Goal: Navigation & Orientation: Understand site structure

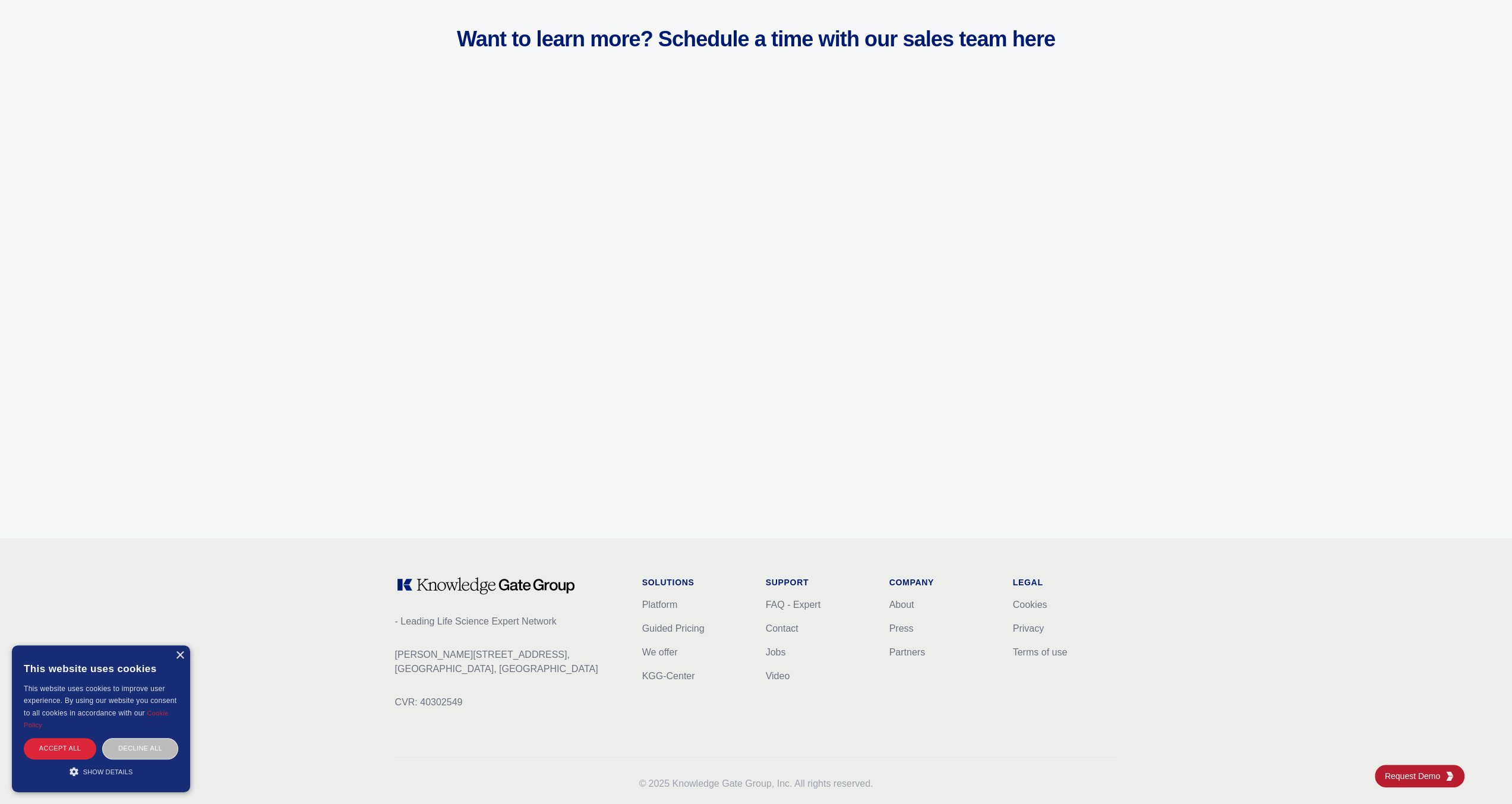
scroll to position [4437, 0]
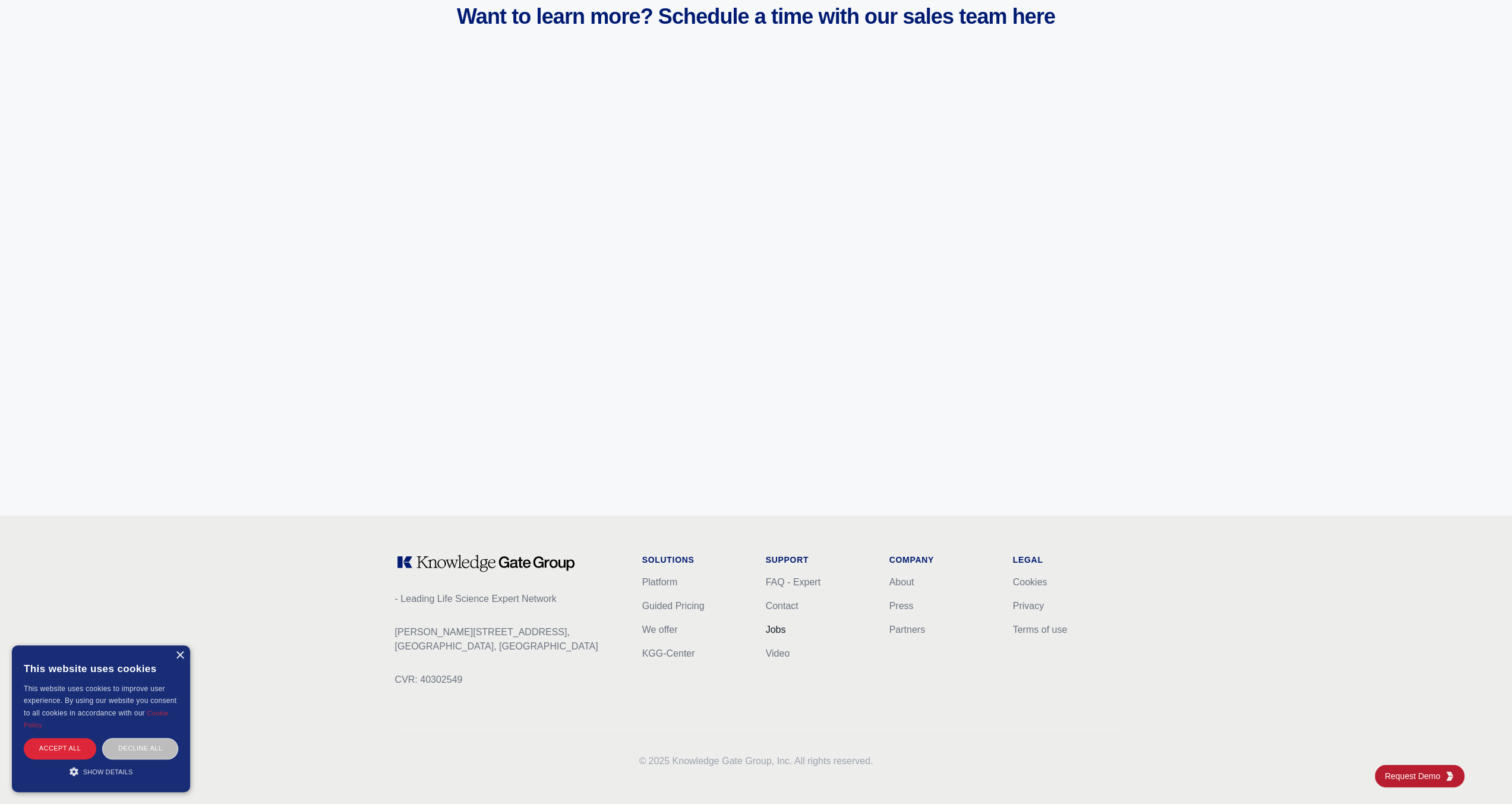
click at [775, 632] on link "Jobs" at bounding box center [775, 629] width 20 height 10
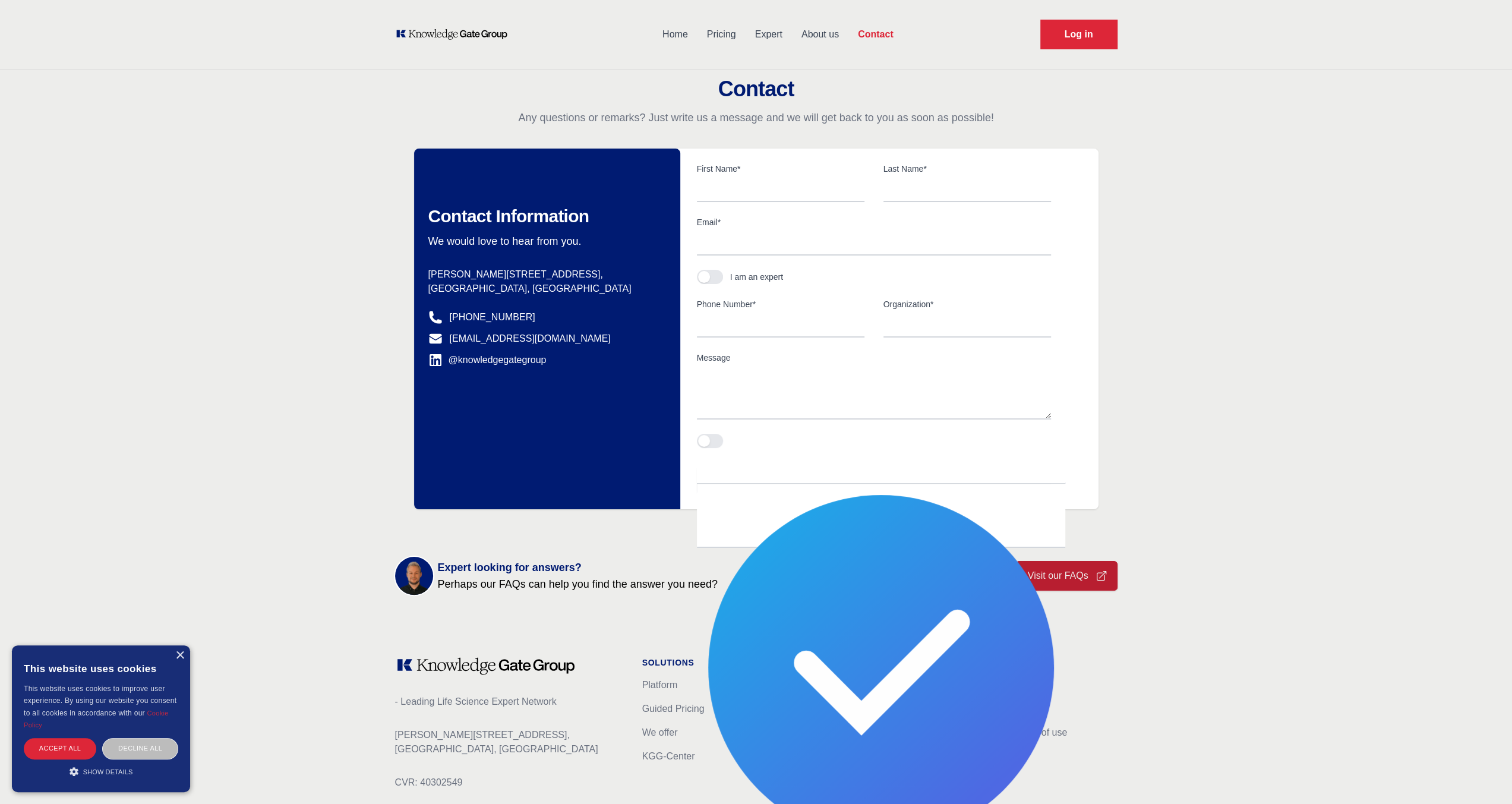
click at [806, 35] on link "About us" at bounding box center [820, 34] width 57 height 31
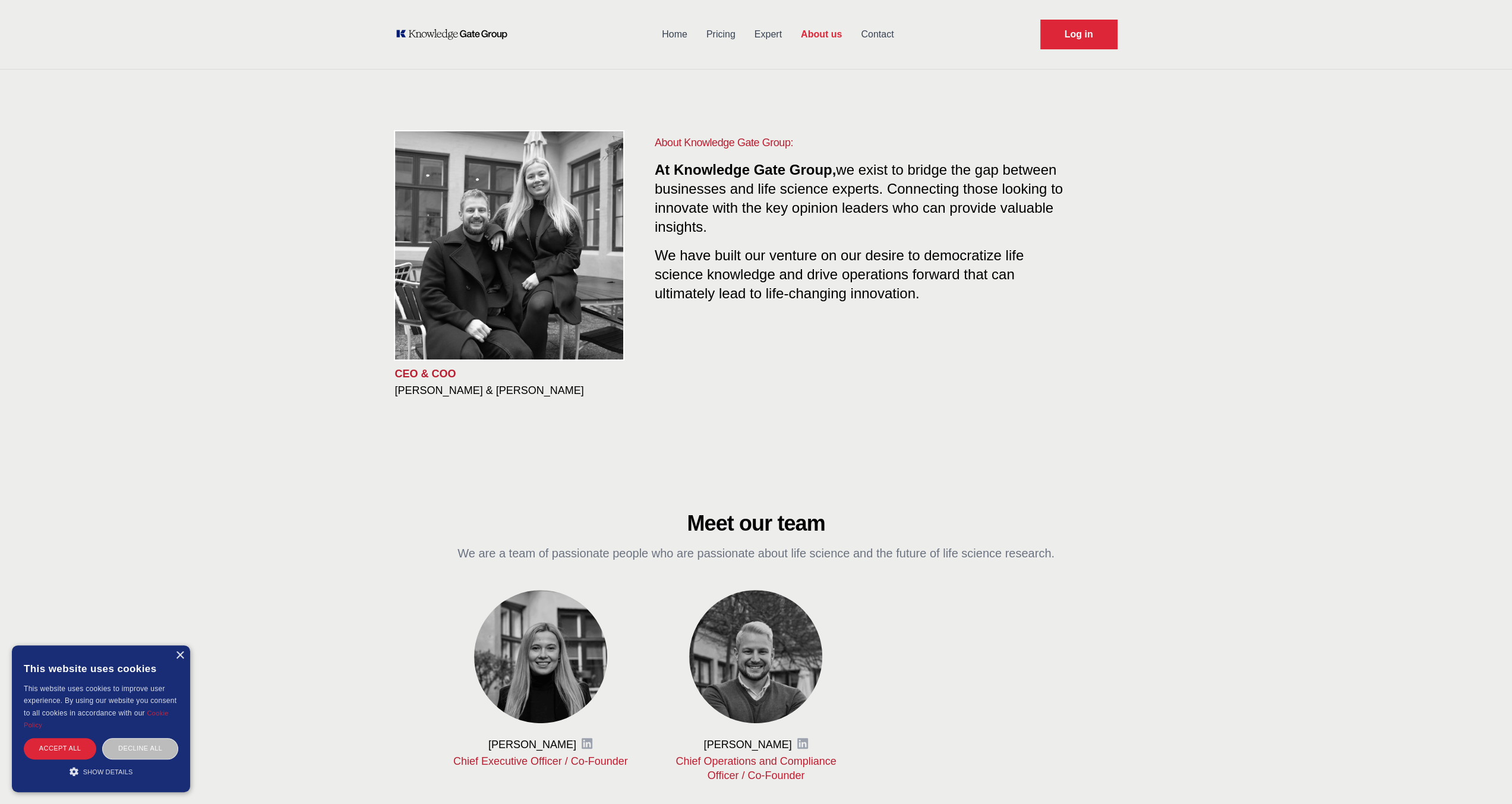
click at [771, 35] on link "Expert" at bounding box center [768, 34] width 46 height 31
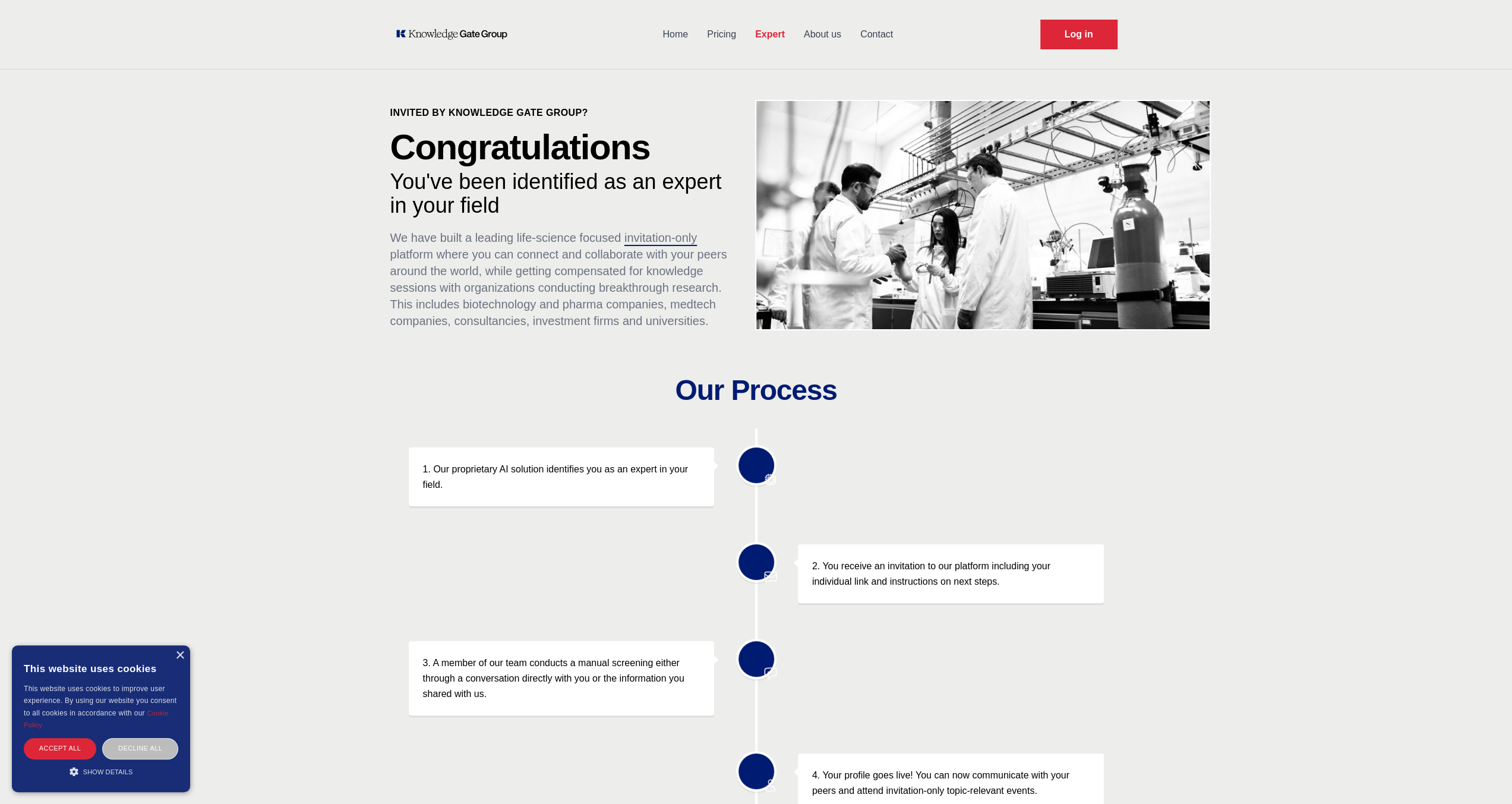
click at [715, 39] on link "Pricing" at bounding box center [721, 34] width 48 height 31
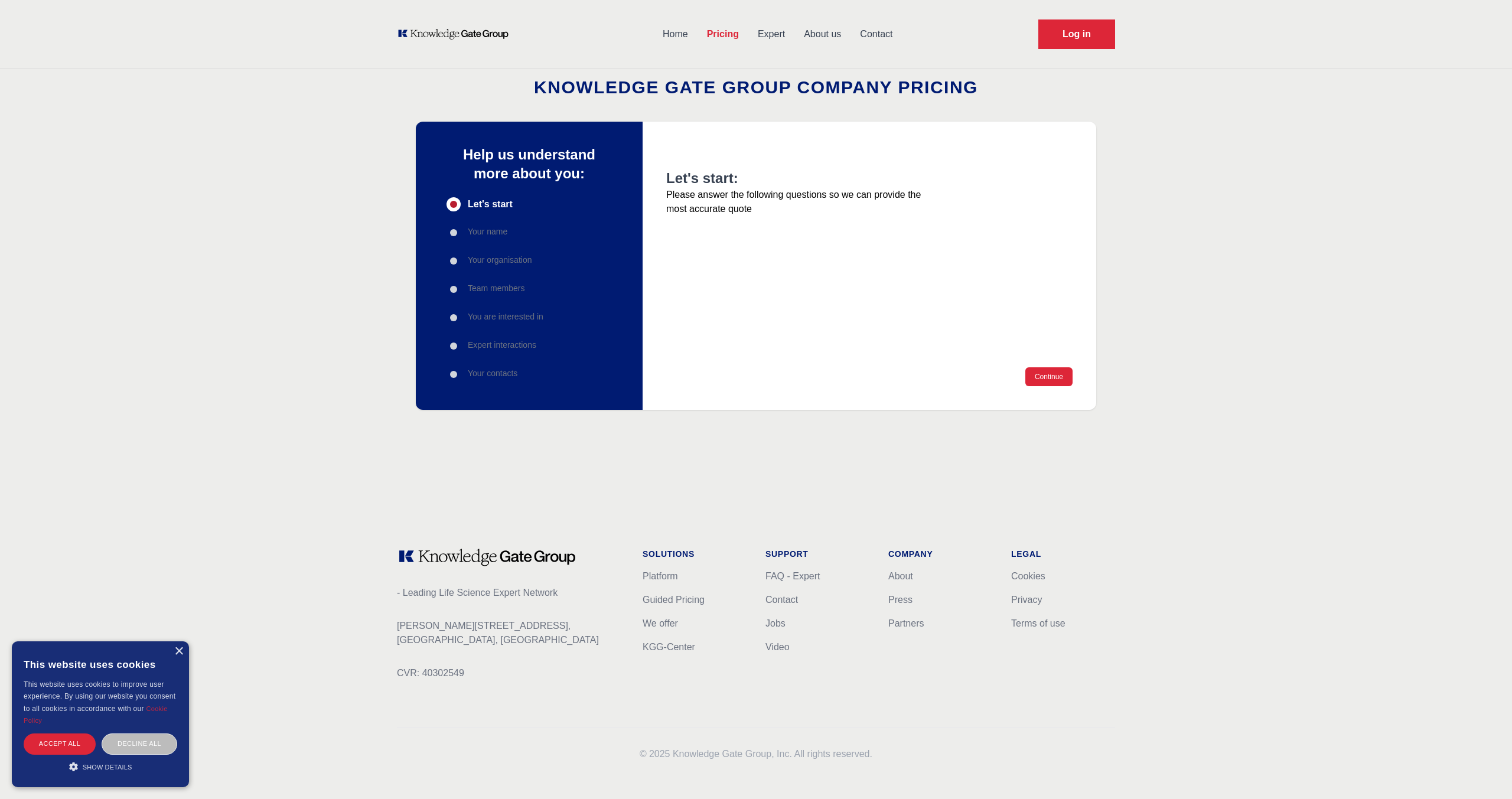
drag, startPoint x: 498, startPoint y: 237, endPoint x: 489, endPoint y: 233, distance: 9.8
click at [496, 236] on p "Your name" at bounding box center [487, 231] width 39 height 12
click at [489, 233] on p "Your name" at bounding box center [487, 231] width 39 height 12
